Goal: Information Seeking & Learning: Learn about a topic

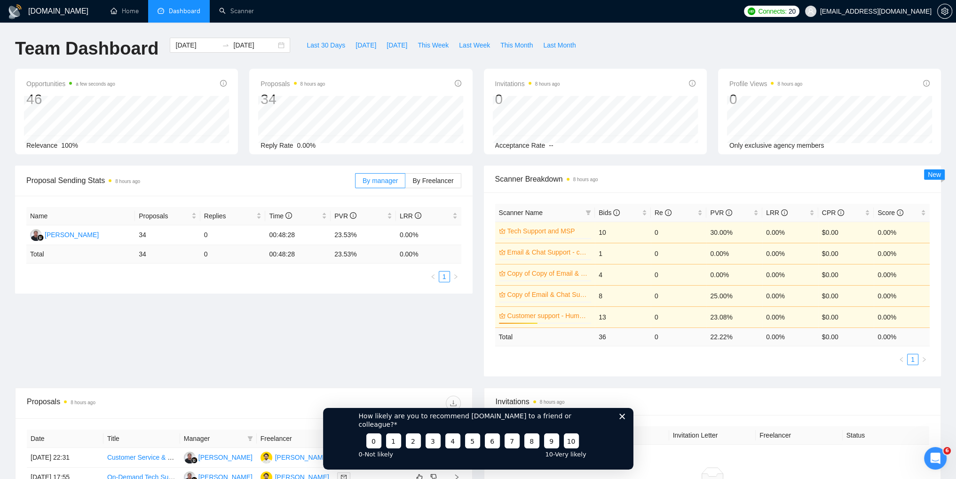
click at [622, 428] on div "How likely are you to recommend [DOMAIN_NAME] to a friend or colleague? 0 1 2 3…" at bounding box center [478, 434] width 311 height 70
click at [622, 419] on icon "Close survey" at bounding box center [622, 416] width 6 height 6
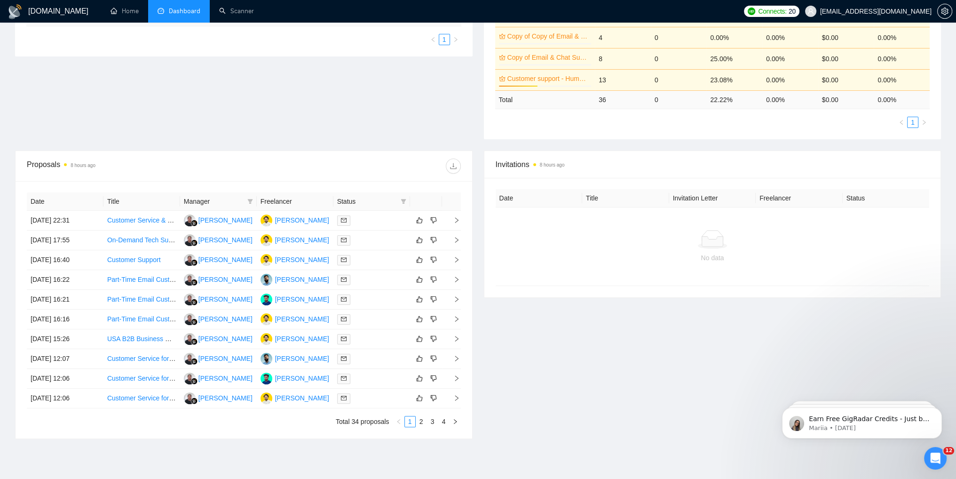
scroll to position [282, 0]
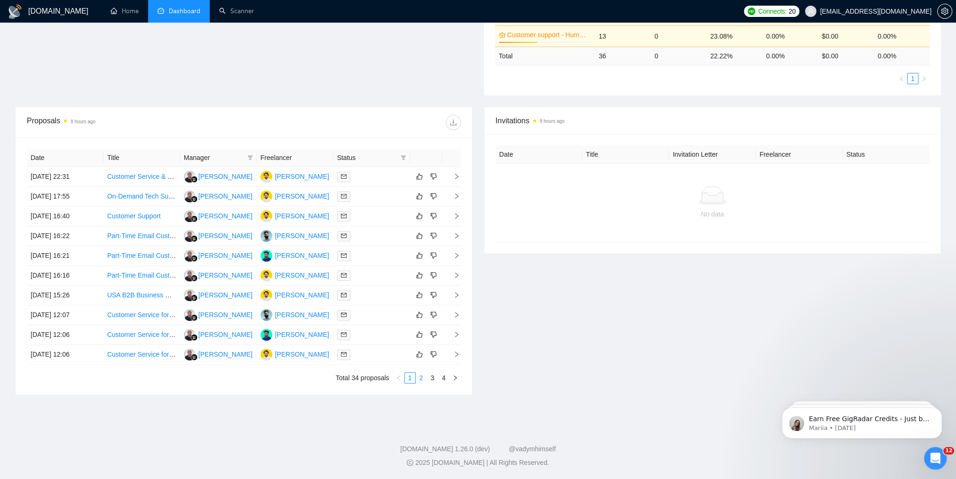
click at [420, 377] on link "2" at bounding box center [421, 378] width 10 height 10
click at [432, 379] on link "3" at bounding box center [433, 378] width 10 height 10
click at [443, 379] on link "4" at bounding box center [444, 378] width 10 height 10
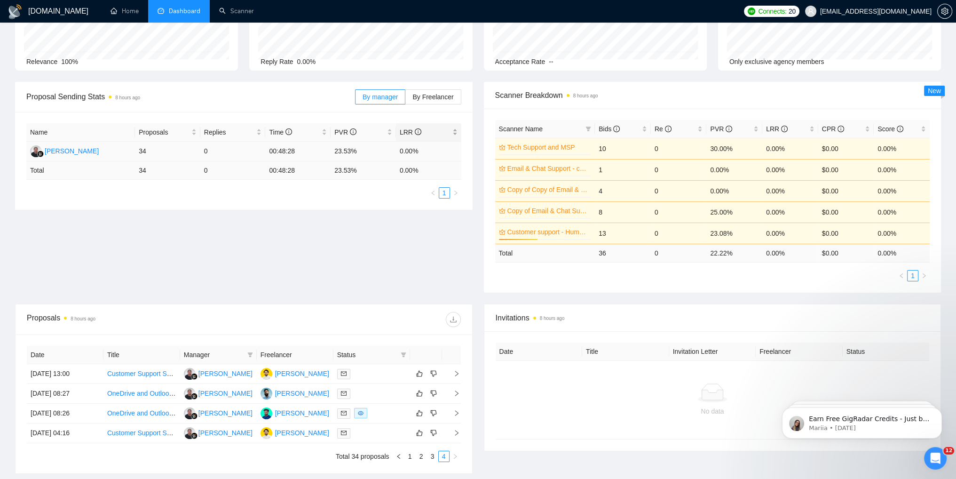
scroll to position [68, 0]
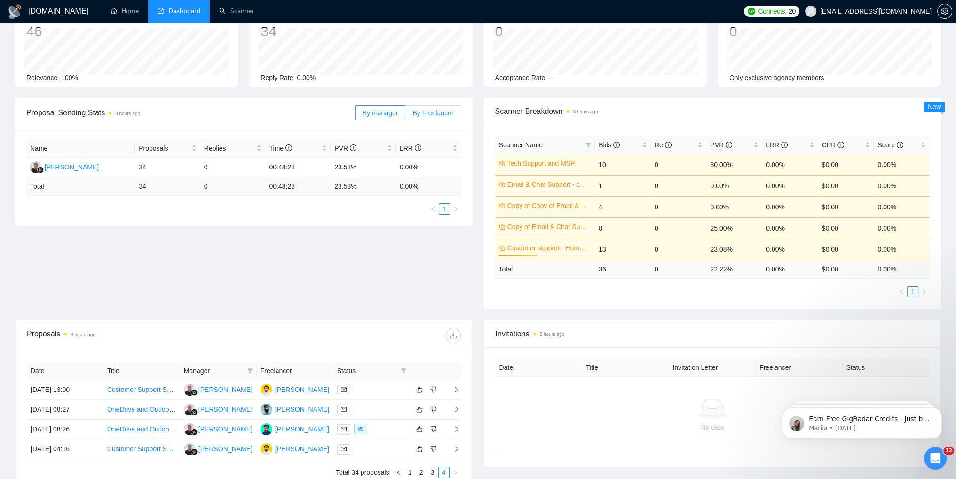
click at [428, 114] on span "By Freelancer" at bounding box center [433, 113] width 41 height 8
click at [406, 115] on input "By Freelancer" at bounding box center [406, 115] width 0 height 0
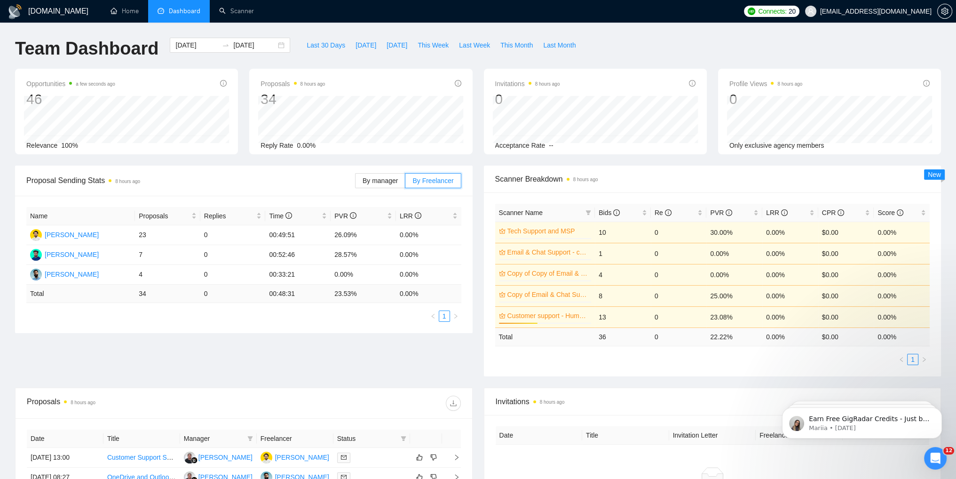
scroll to position [0, 0]
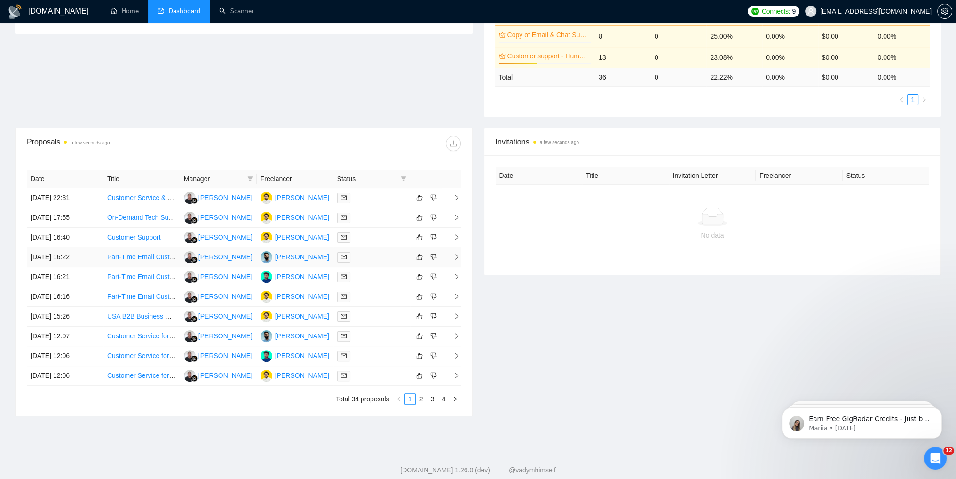
scroll to position [282, 0]
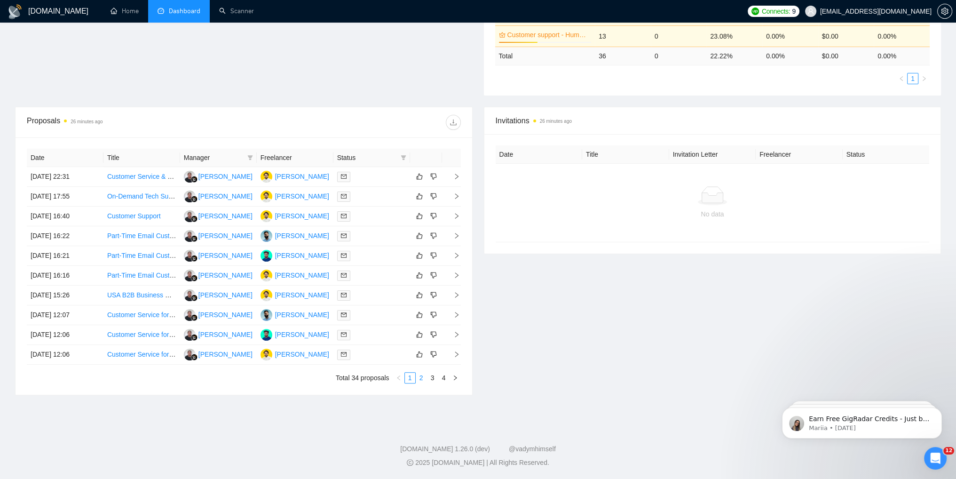
click at [419, 380] on link "2" at bounding box center [421, 378] width 10 height 10
click at [431, 379] on link "3" at bounding box center [433, 378] width 10 height 10
click at [441, 379] on link "4" at bounding box center [444, 378] width 10 height 10
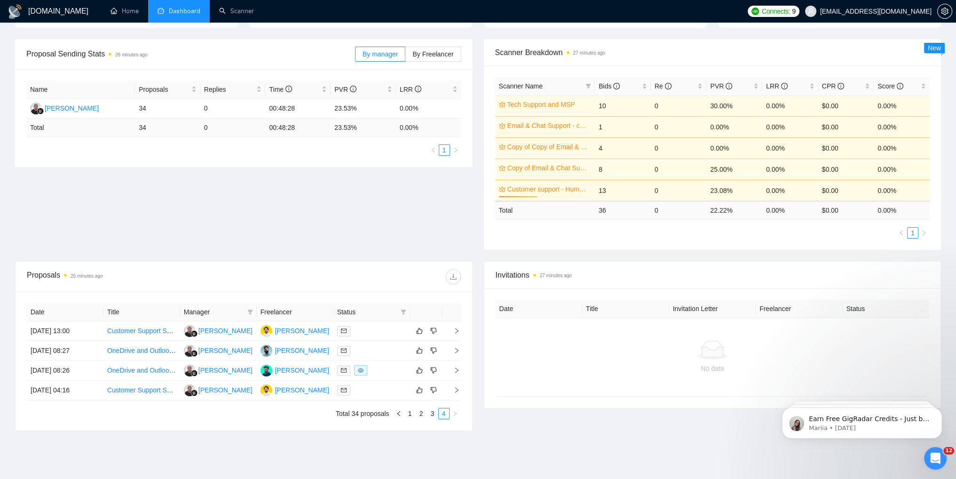
scroll to position [0, 0]
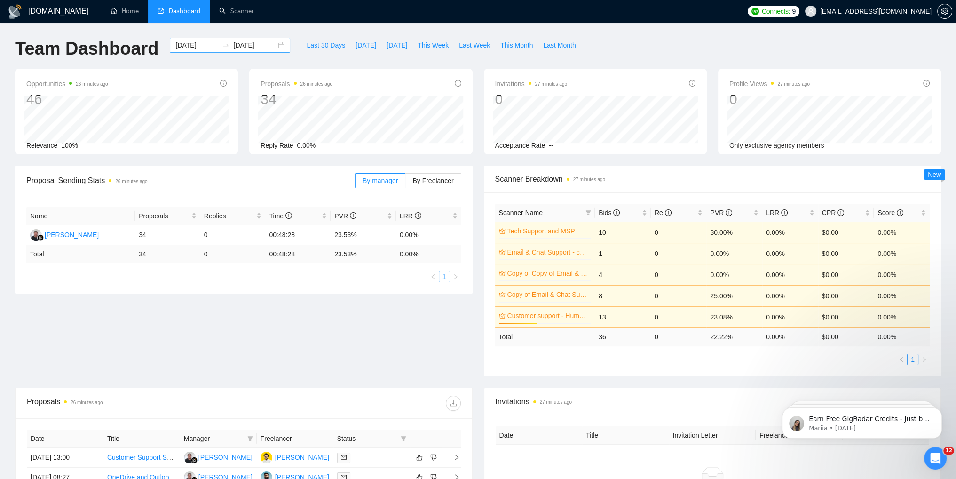
click at [278, 47] on div "2025-08-26 2025-08-28" at bounding box center [230, 45] width 120 height 15
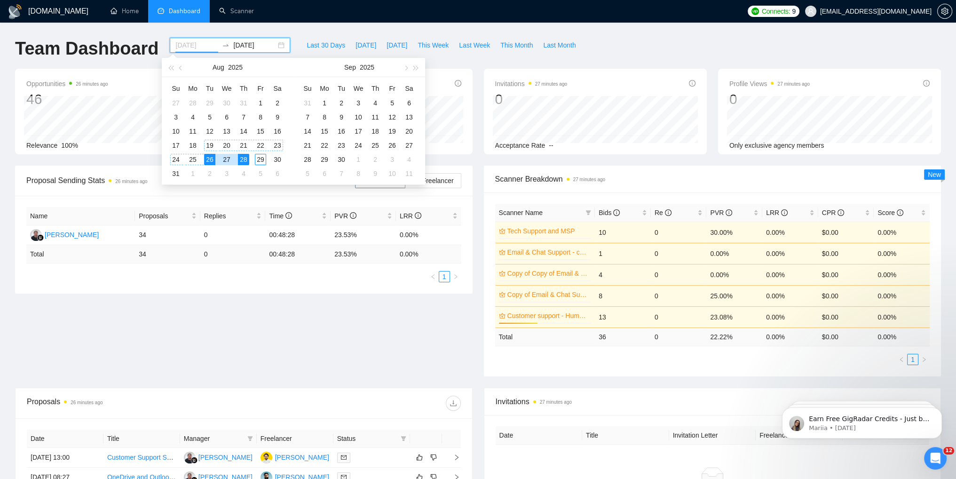
type input "2025-08-19"
click at [211, 145] on div "19" at bounding box center [209, 145] width 11 height 11
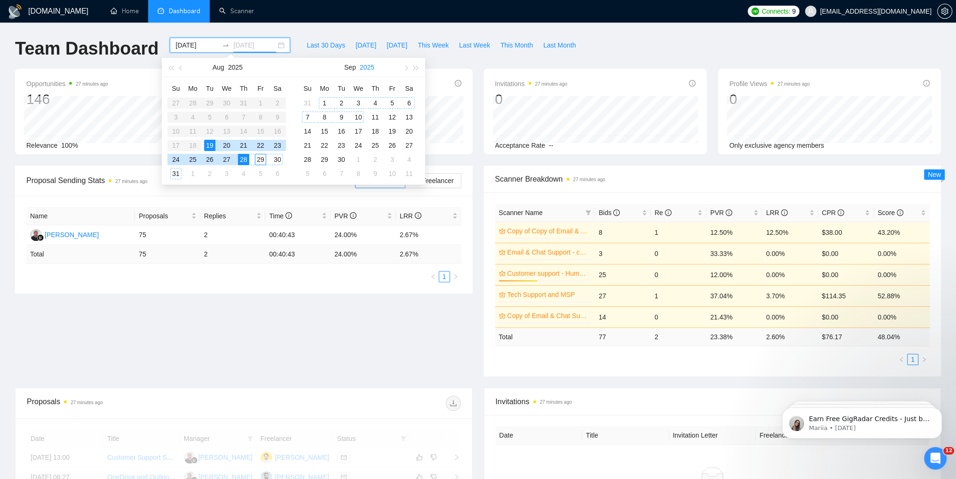
type input "[DATE]"
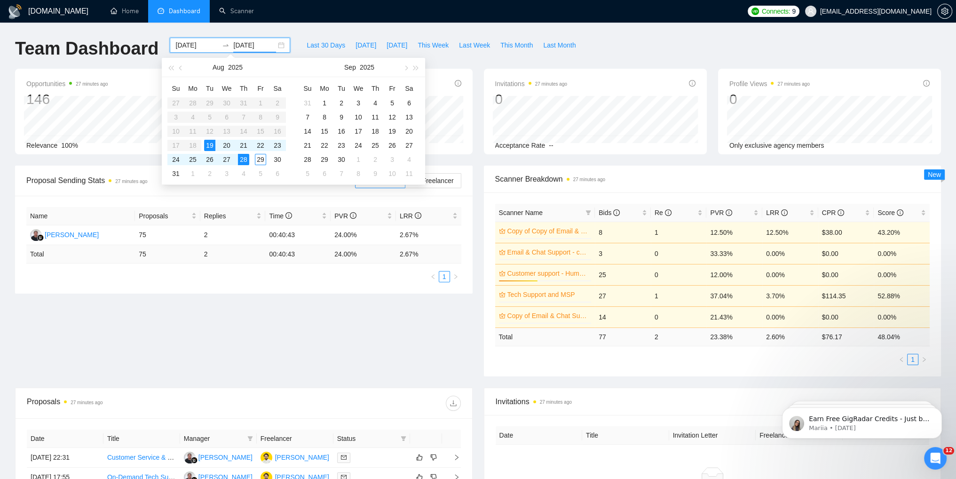
click at [344, 29] on div "GigRadar.io Home Dashboard Scanner Connects: 9 humayunmirza874@gmail.com Team D…" at bounding box center [478, 380] width 956 height 760
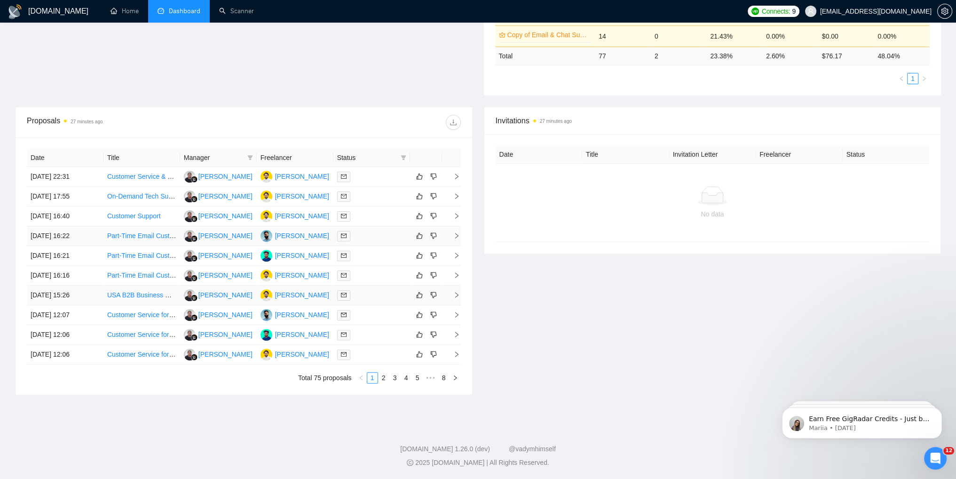
scroll to position [282, 0]
click at [382, 381] on link "2" at bounding box center [384, 378] width 10 height 10
click at [395, 380] on link "3" at bounding box center [395, 378] width 10 height 10
click at [406, 379] on link "4" at bounding box center [406, 378] width 10 height 10
click at [408, 378] on link "5" at bounding box center [406, 378] width 10 height 10
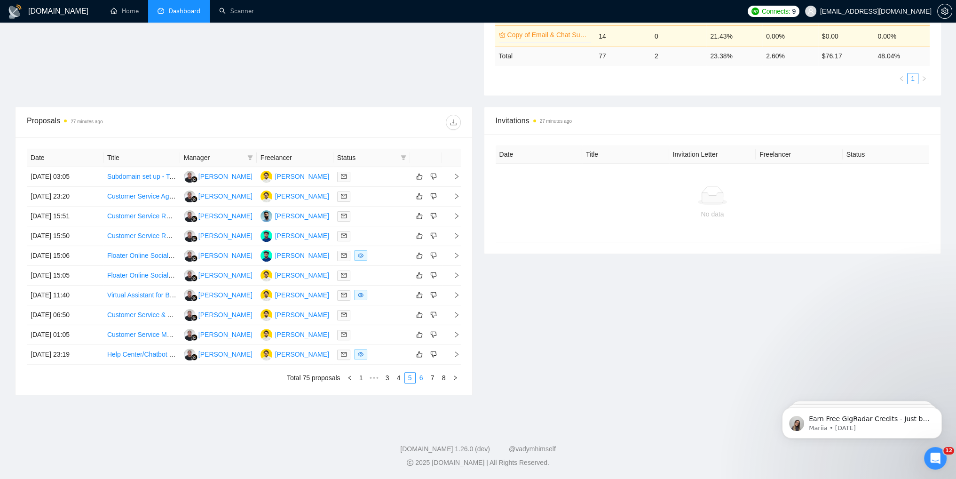
click at [419, 379] on link "6" at bounding box center [421, 378] width 10 height 10
click at [124, 238] on link "Phone Support Agents" at bounding box center [140, 236] width 66 height 8
